Goal: Navigation & Orientation: Go to known website

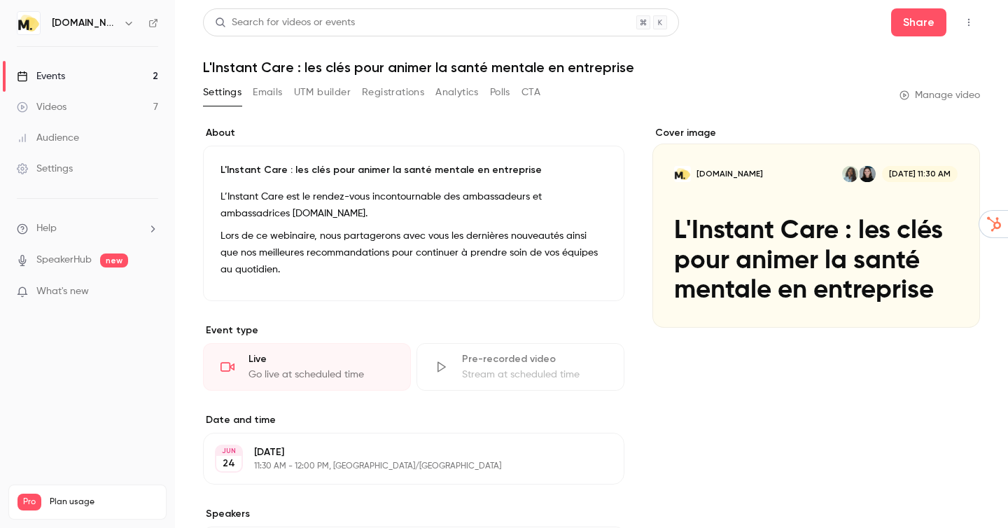
click at [55, 76] on div "Events" at bounding box center [41, 76] width 48 height 14
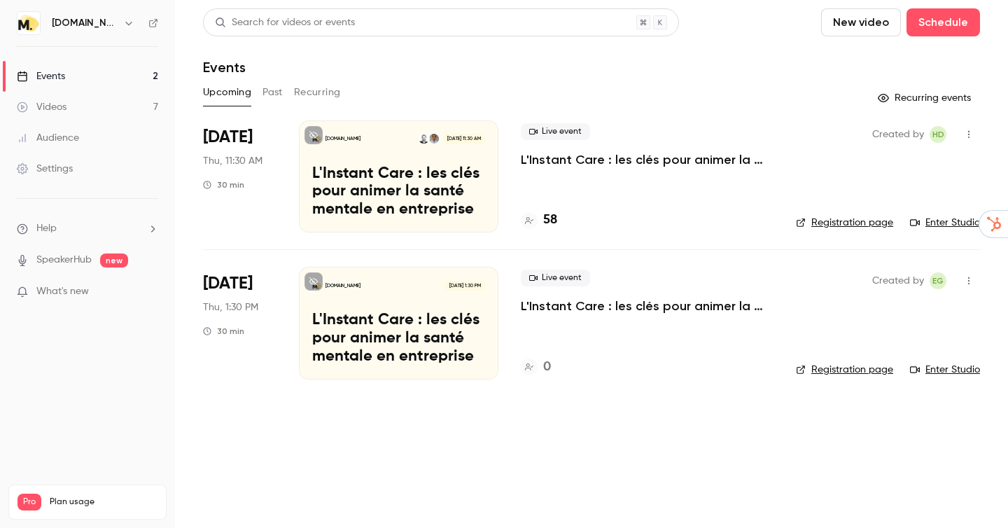
click at [931, 213] on div "Created by HD Registration page Enter Studio" at bounding box center [888, 176] width 184 height 112
click at [945, 220] on link "Enter Studio" at bounding box center [945, 223] width 70 height 14
